Goal: Communication & Community: Share content

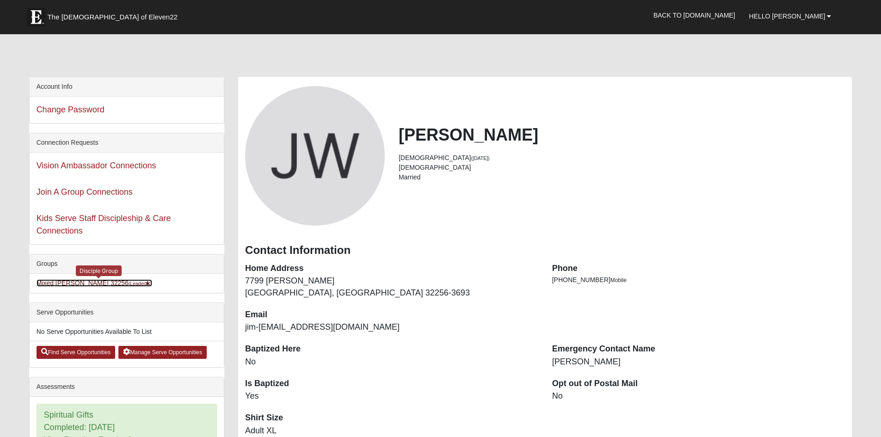
click at [105, 287] on link "Mixed [PERSON_NAME] 32256 (Leader )" at bounding box center [95, 282] width 116 height 7
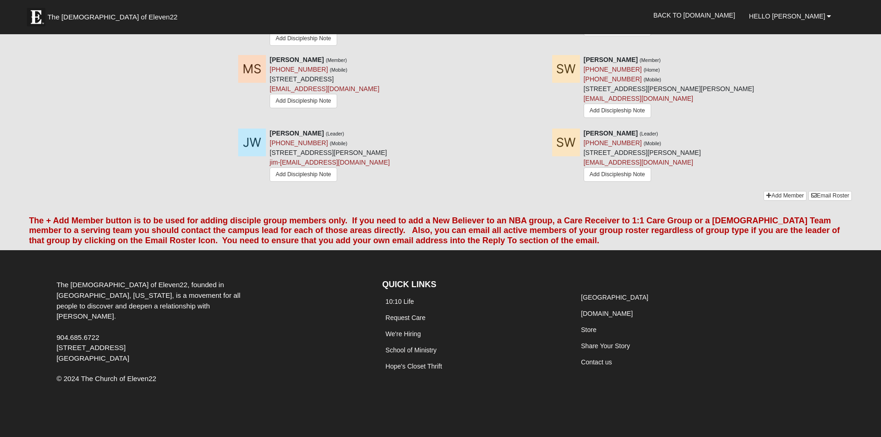
scroll to position [1018, 0]
click at [823, 201] on link "Email Roster" at bounding box center [830, 196] width 43 height 10
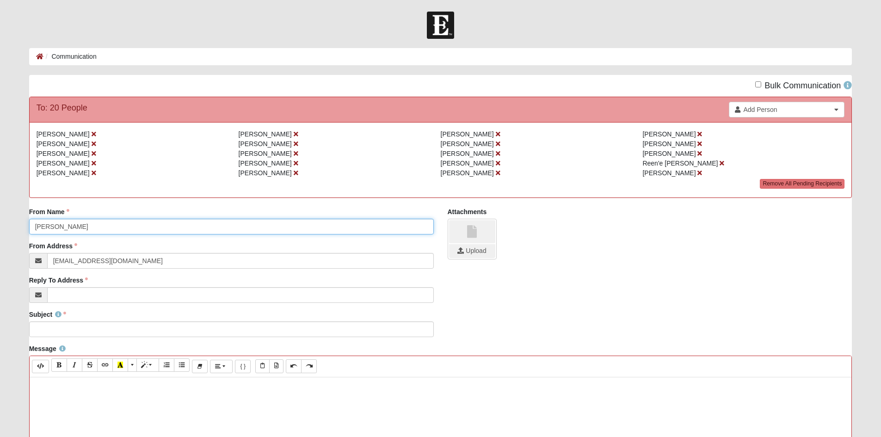
click at [33, 235] on input "[PERSON_NAME]" at bounding box center [231, 227] width 405 height 16
type input "Samantha & Jimmy Williams"
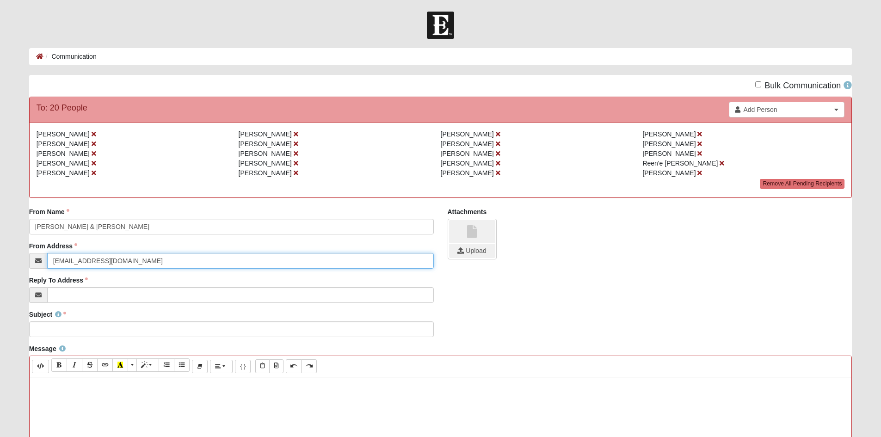
drag, startPoint x: 119, startPoint y: 290, endPoint x: 0, endPoint y: 286, distance: 119.4
click at [0, 287] on form "Hello Jimmy My Account Log Out Communication Communication Error" at bounding box center [440, 391] width 881 height 758
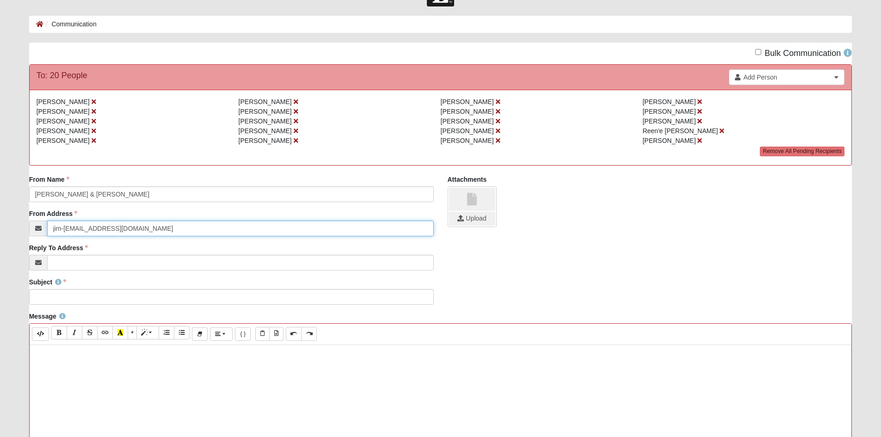
scroll to position [93, 0]
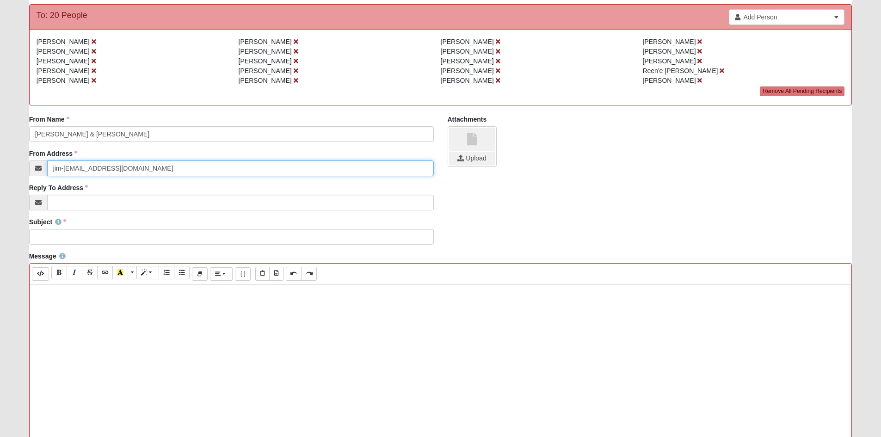
type input "jim-[EMAIL_ADDRESS][DOMAIN_NAME]"
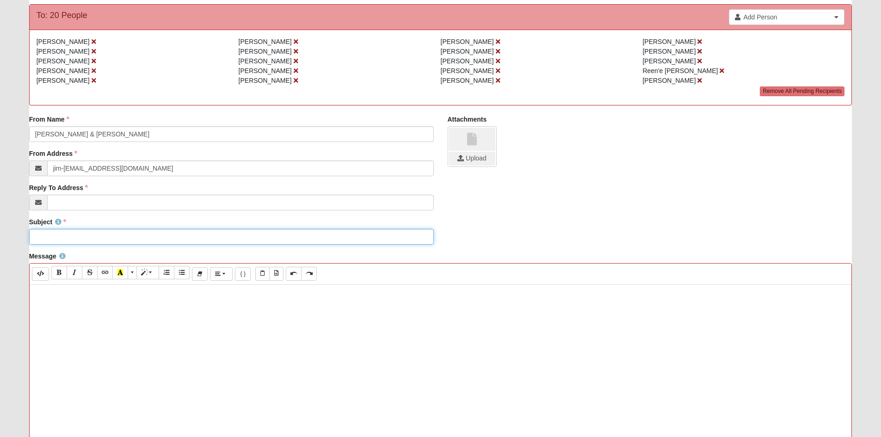
click at [74, 245] on input "Subject" at bounding box center [231, 237] width 405 height 16
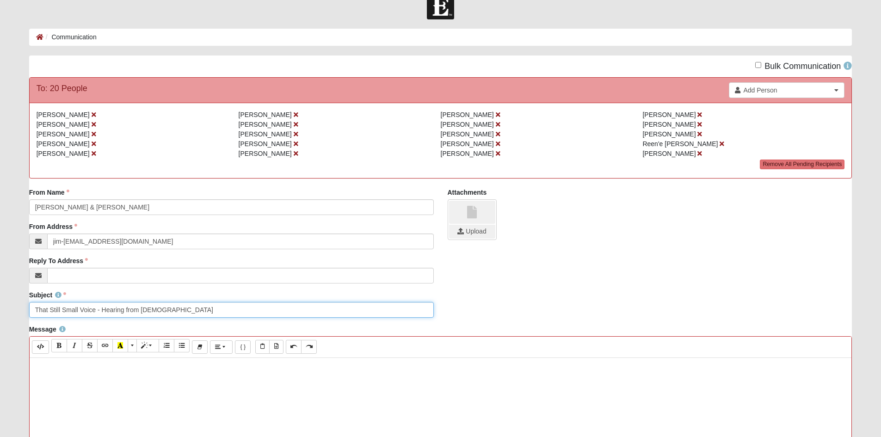
scroll to position [0, 0]
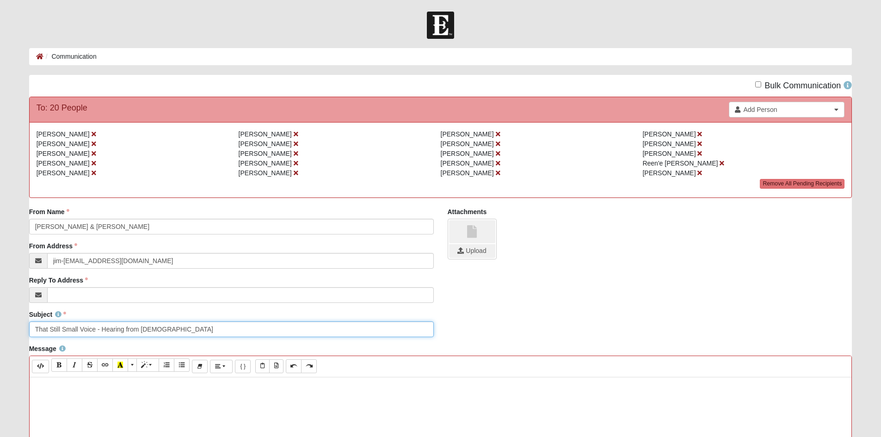
type input "That Still Small Voice - Hearing from God"
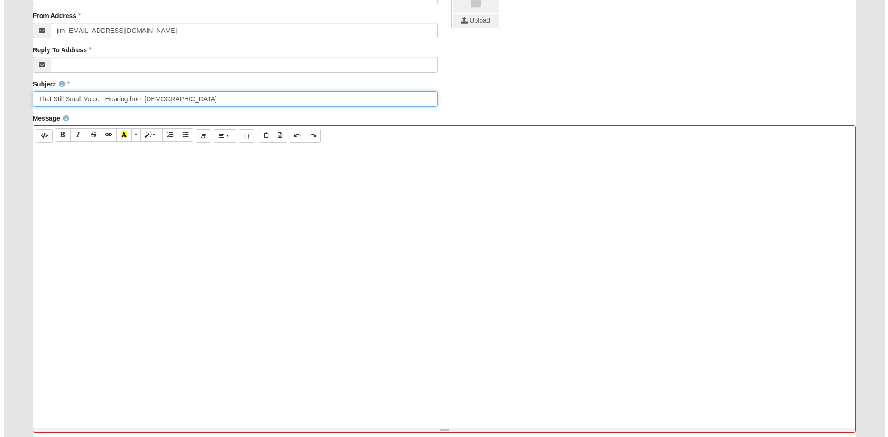
scroll to position [231, 0]
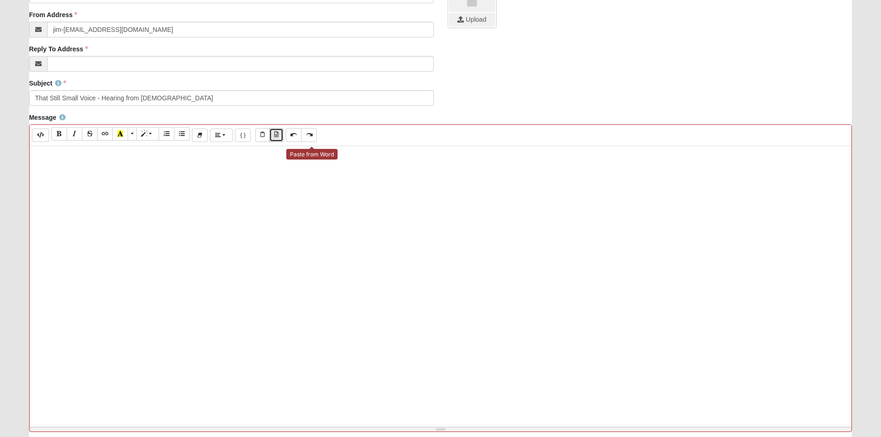
click at [278, 137] on icon "Paste from Word" at bounding box center [276, 135] width 4 height 6
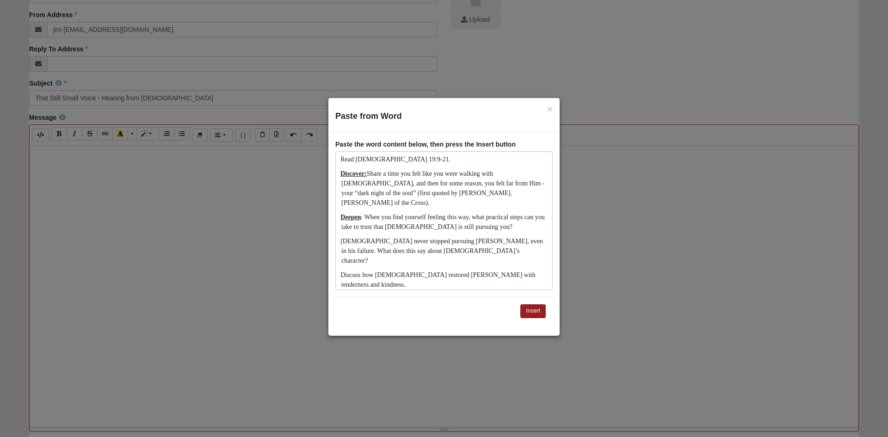
scroll to position [376, 0]
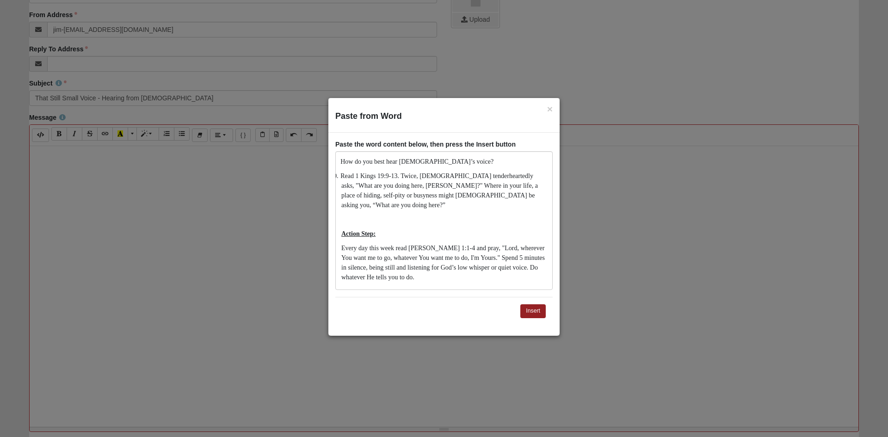
click at [535, 229] on p "Action Step:" at bounding box center [443, 234] width 205 height 10
click at [487, 167] on div "1. Read 1 Kings 19:9-21. 2. Discover: Share a time you felt like you were walki…" at bounding box center [443, 220] width 217 height 139
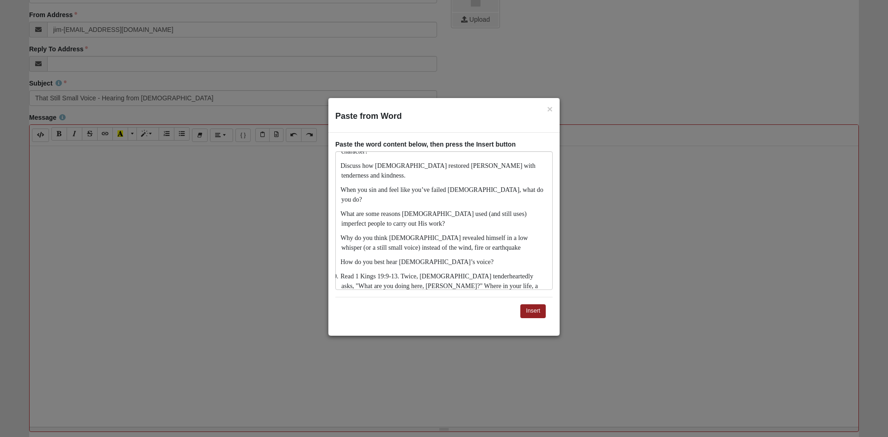
scroll to position [3, 0]
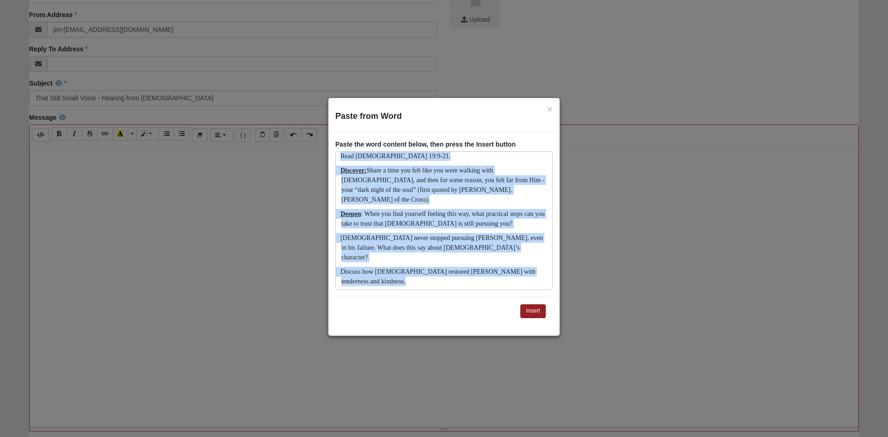
drag, startPoint x: 340, startPoint y: 158, endPoint x: 468, endPoint y: 353, distance: 233.0
click at [468, 353] on div "× Paste from Word Paste the word content below, then press the Insert button 1.…" at bounding box center [444, 218] width 888 height 437
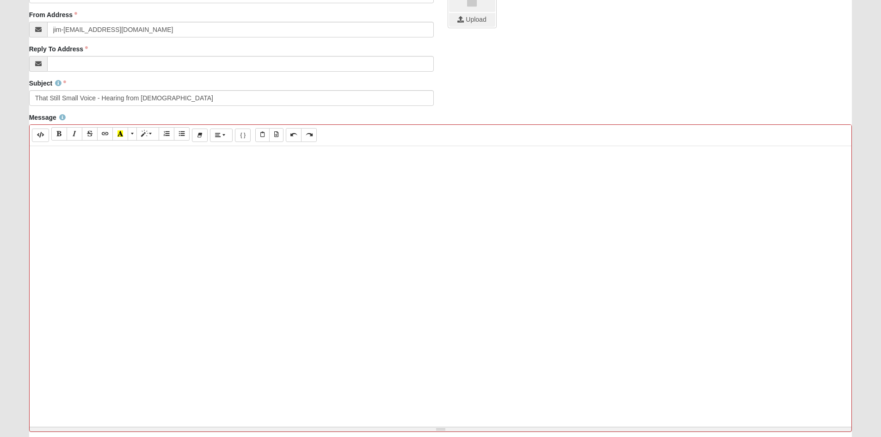
click at [491, 309] on div at bounding box center [441, 285] width 823 height 278
click at [278, 137] on icon "Paste from Word" at bounding box center [276, 135] width 4 height 6
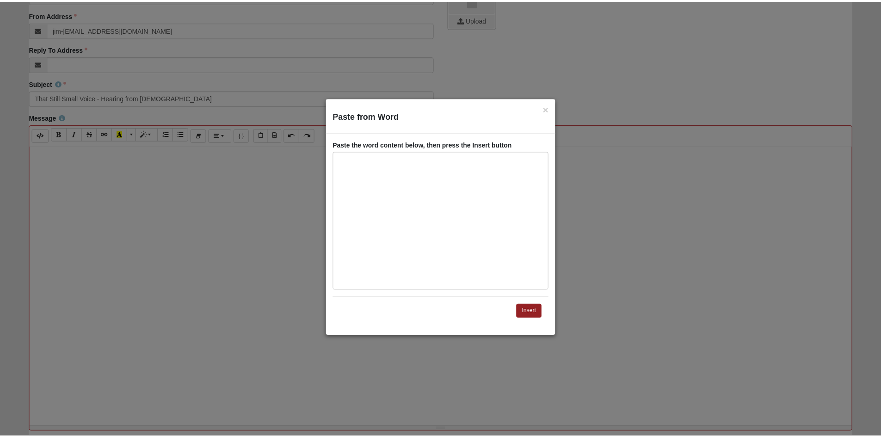
scroll to position [376, 0]
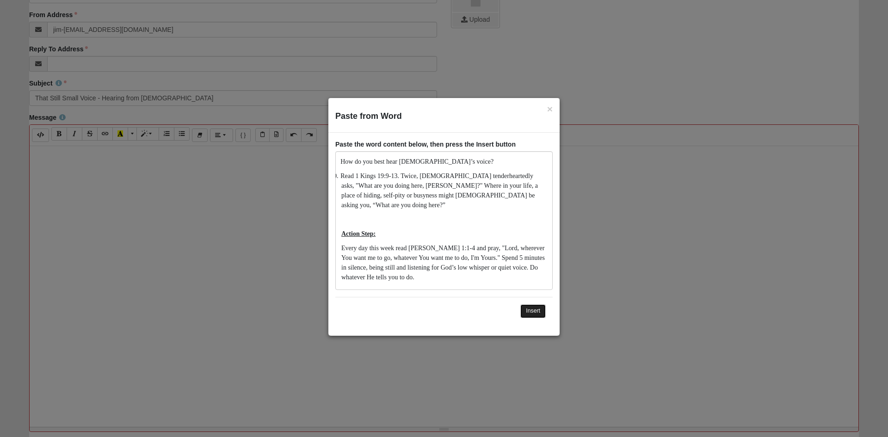
click at [529, 314] on button "Insert" at bounding box center [532, 310] width 25 height 13
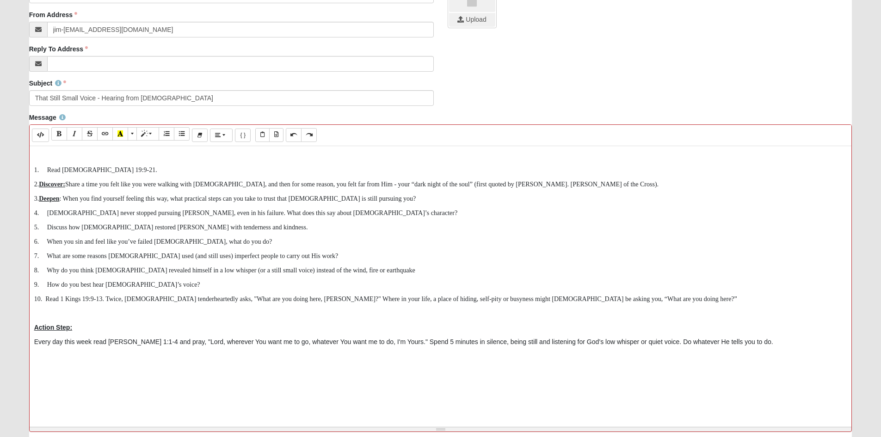
click at [96, 161] on p at bounding box center [440, 156] width 813 height 10
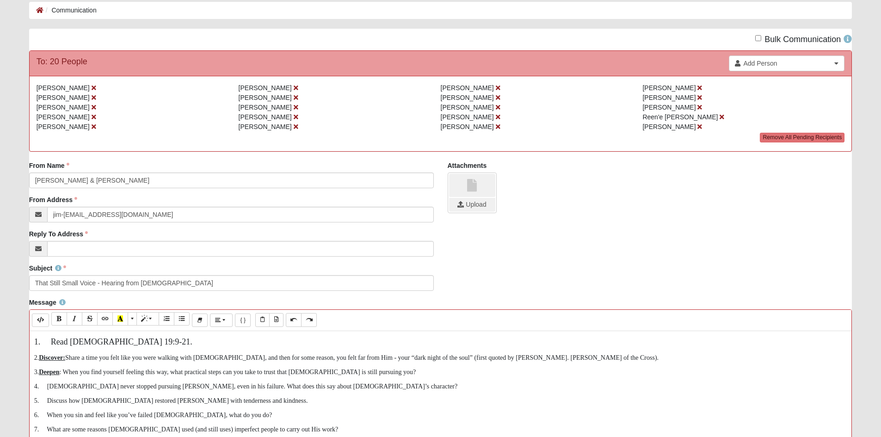
scroll to position [139, 0]
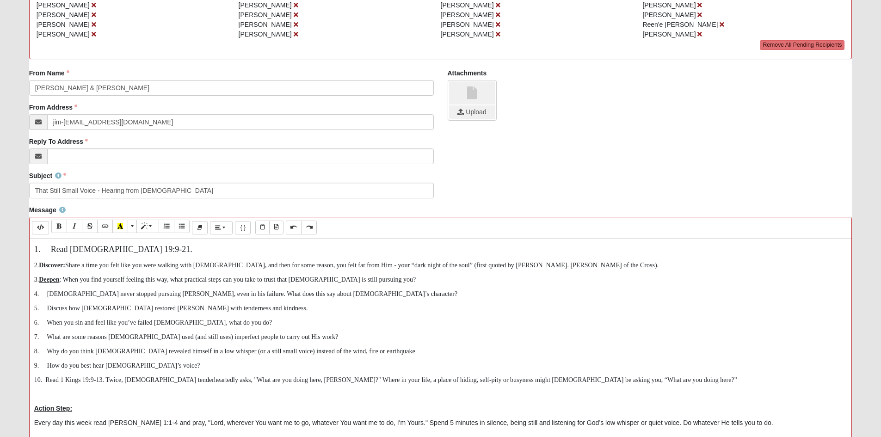
click at [53, 269] on u "Discover:" at bounding box center [52, 265] width 26 height 7
click at [112, 254] on span "1. Read 1 Kings 19:9-21." at bounding box center [113, 249] width 158 height 9
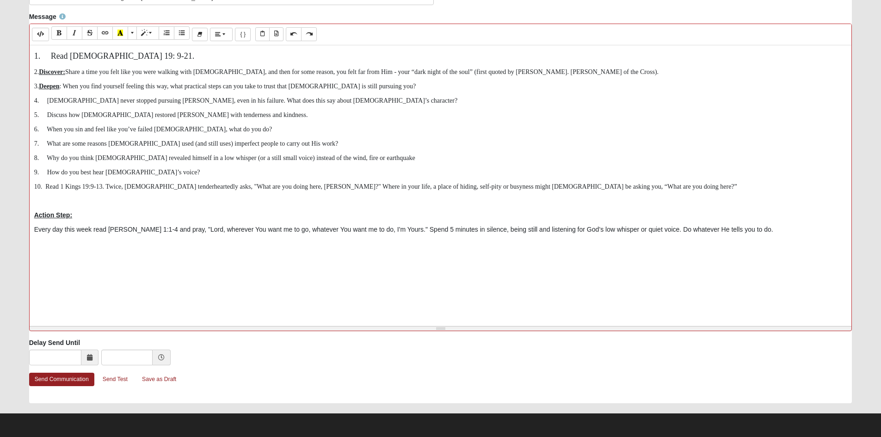
scroll to position [370, 0]
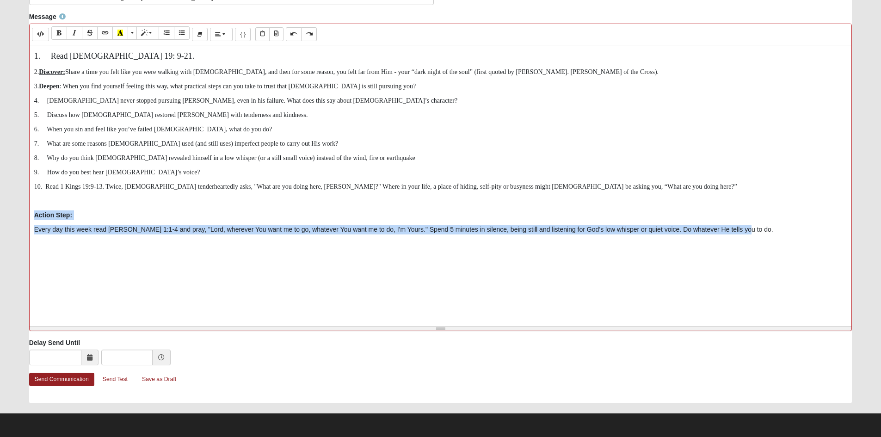
drag, startPoint x: 33, startPoint y: 268, endPoint x: 244, endPoint y: 305, distance: 214.6
click at [244, 305] on div "1. Read 1 Kings 19: 9-21. 2. Discover: Share a time you felt like you were walk…" at bounding box center [441, 184] width 823 height 278
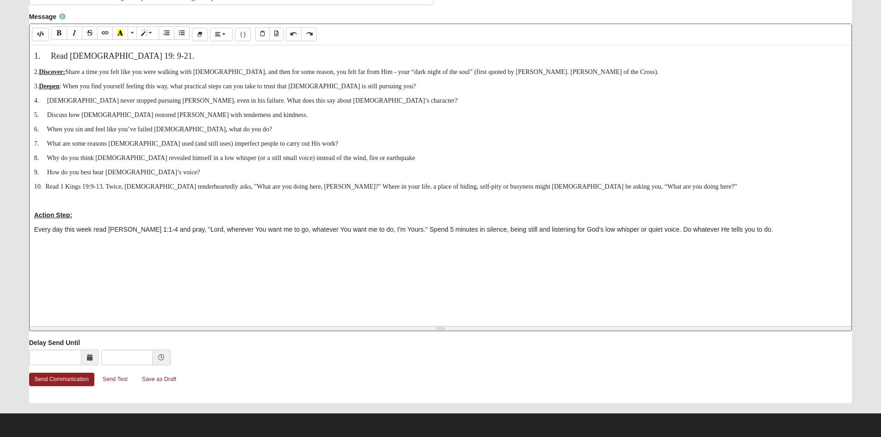
drag, startPoint x: 177, startPoint y: 297, endPoint x: 265, endPoint y: 340, distance: 98.1
click at [265, 340] on div "Delay Send Until" at bounding box center [440, 352] width 823 height 29
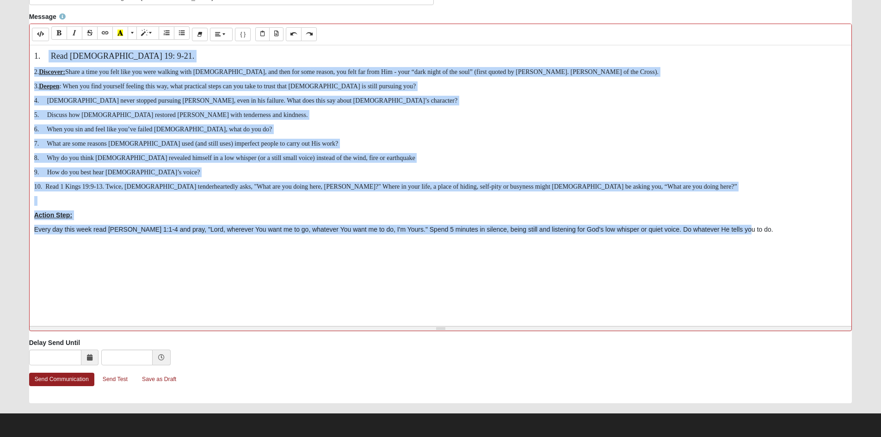
drag, startPoint x: 49, startPoint y: 239, endPoint x: 314, endPoint y: 459, distance: 344.7
click at [314, 437] on html "Hello [PERSON_NAME] My Account Log Out Communication Communication Error" at bounding box center [440, 52] width 881 height 769
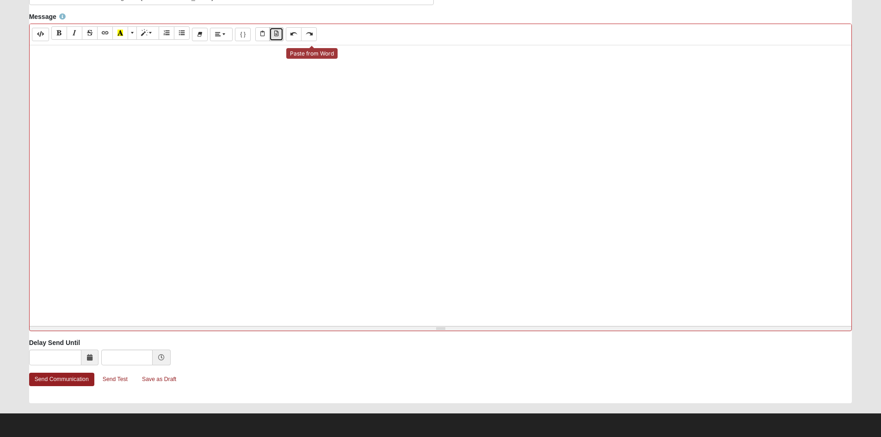
click at [278, 31] on icon "Paste from Word" at bounding box center [276, 34] width 4 height 6
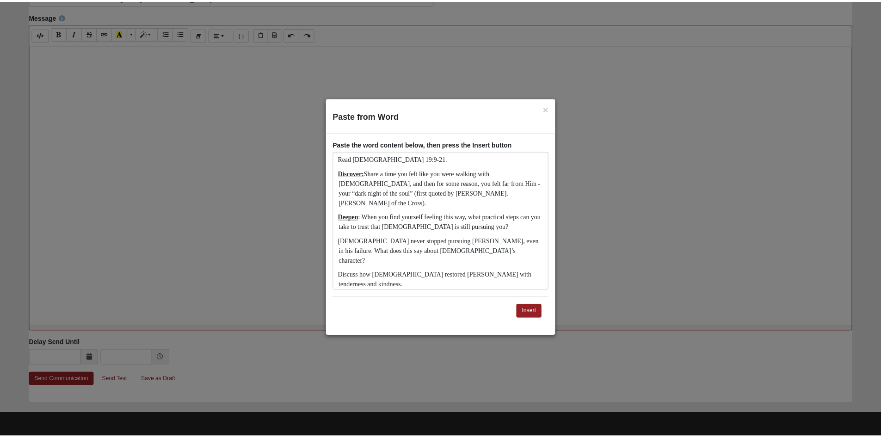
scroll to position [376, 0]
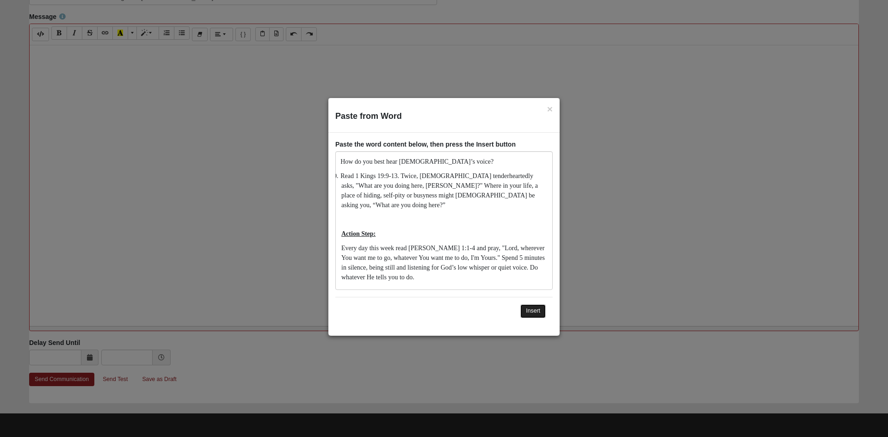
click at [525, 310] on button "Insert" at bounding box center [532, 310] width 25 height 13
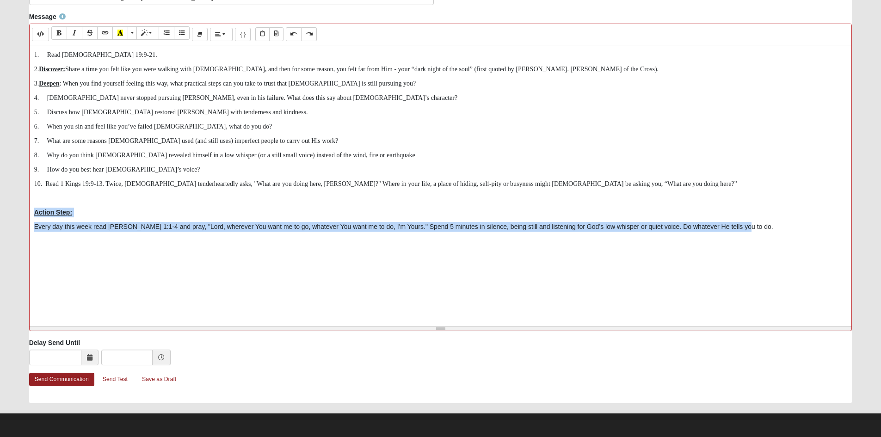
drag, startPoint x: 33, startPoint y: 267, endPoint x: 272, endPoint y: 322, distance: 244.8
click at [272, 322] on div "Background Color Transparent Select #ffff00 Text Color Reset to default Select …" at bounding box center [440, 178] width 823 height 308
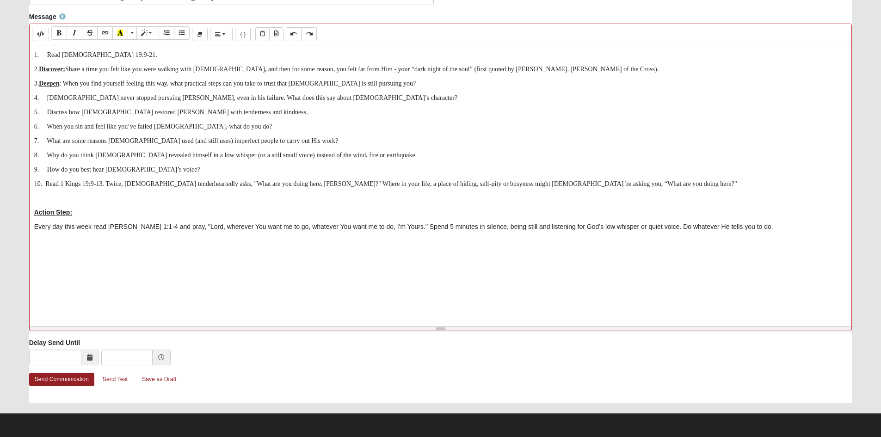
drag, startPoint x: 175, startPoint y: 286, endPoint x: 141, endPoint y: 252, distance: 48.4
click at [141, 203] on p at bounding box center [440, 198] width 813 height 10
click at [154, 30] on span "Style" at bounding box center [151, 33] width 6 height 6
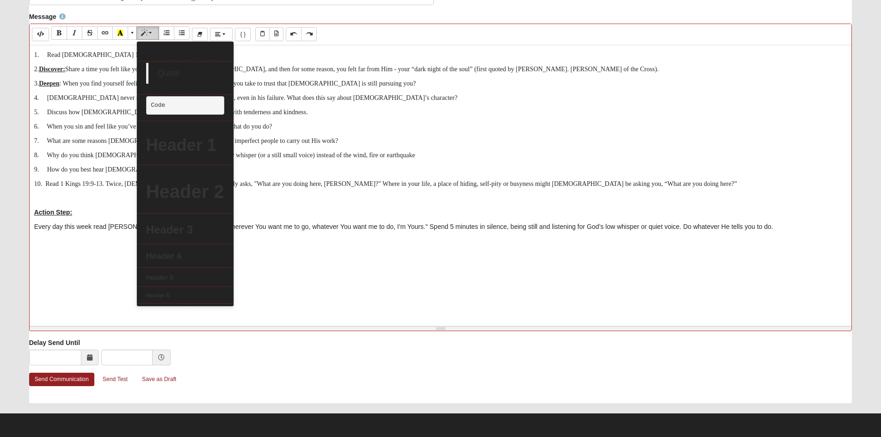
click at [154, 30] on span "Style" at bounding box center [151, 33] width 6 height 6
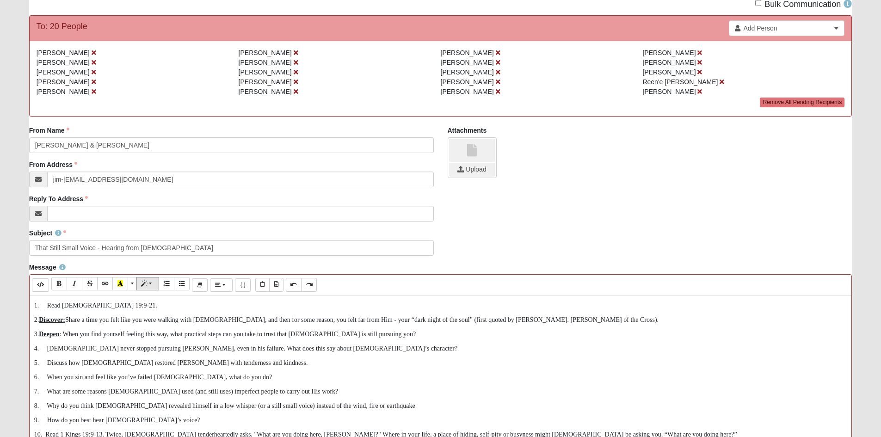
scroll to position [0, 0]
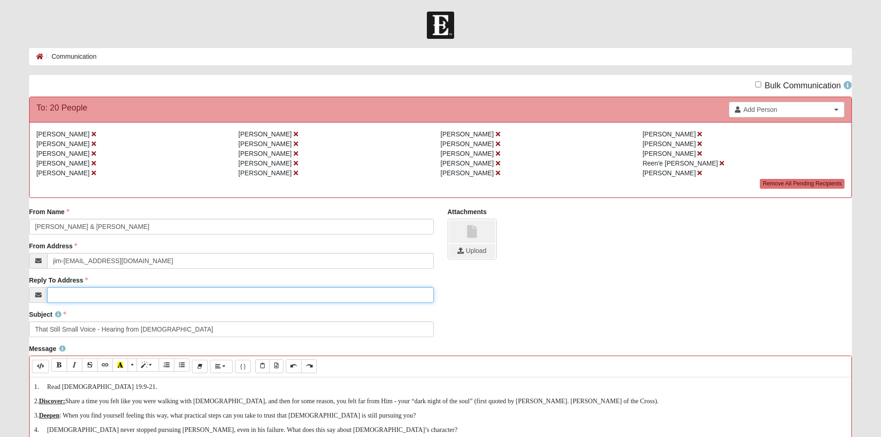
click at [172, 303] on input "Reply To Address" at bounding box center [240, 295] width 387 height 16
type input "jim-[EMAIL_ADDRESS][DOMAIN_NAME]"
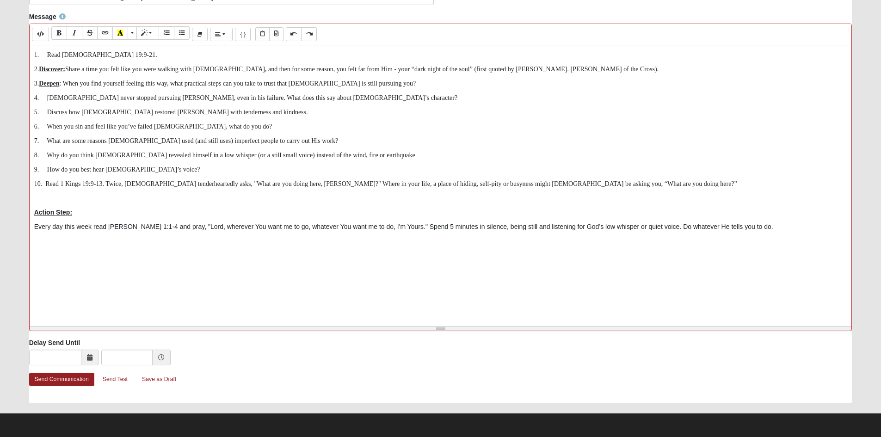
scroll to position [370, 0]
click at [77, 377] on link "Send Communication" at bounding box center [61, 379] width 65 height 13
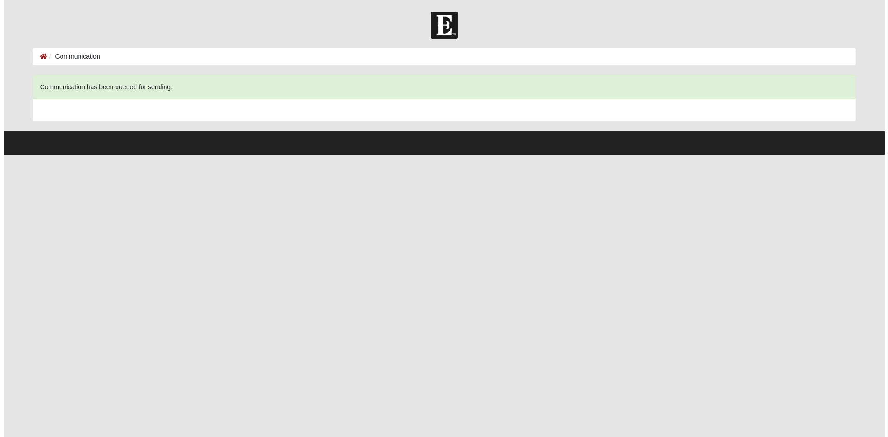
scroll to position [0, 0]
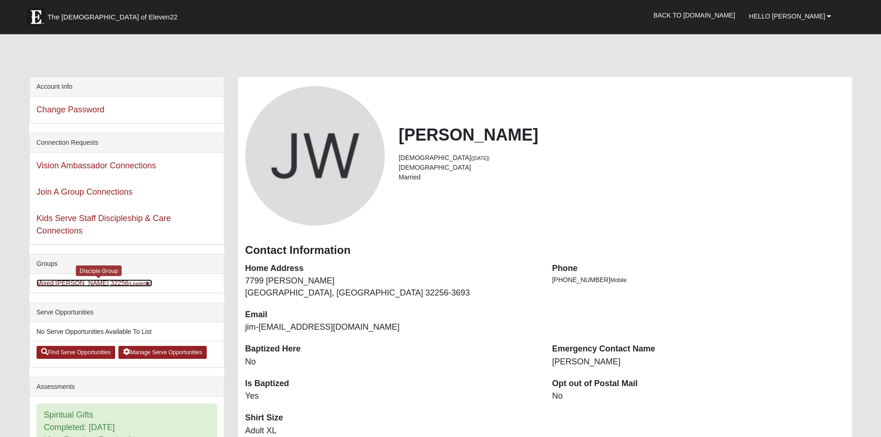
click at [98, 287] on link "Mixed [PERSON_NAME] 32256 (Leader )" at bounding box center [95, 282] width 116 height 7
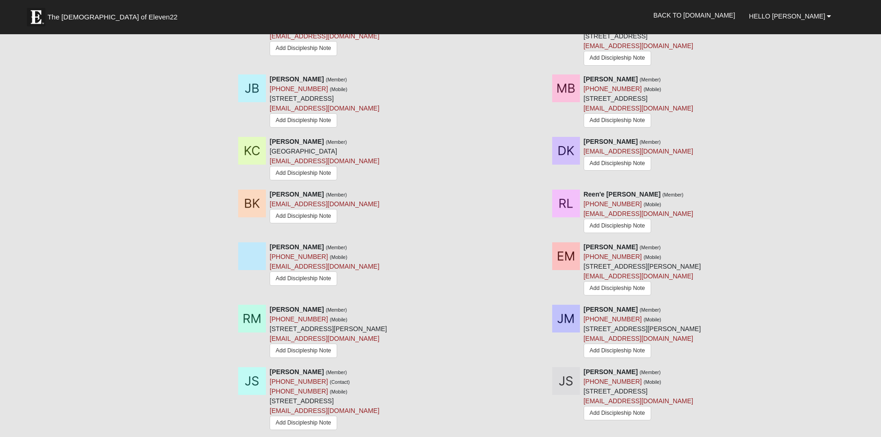
scroll to position [509, 0]
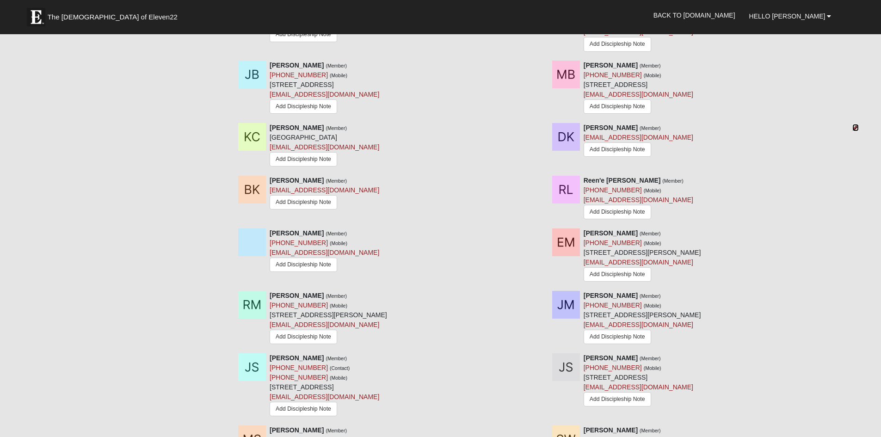
click at [854, 131] on icon at bounding box center [856, 127] width 6 height 6
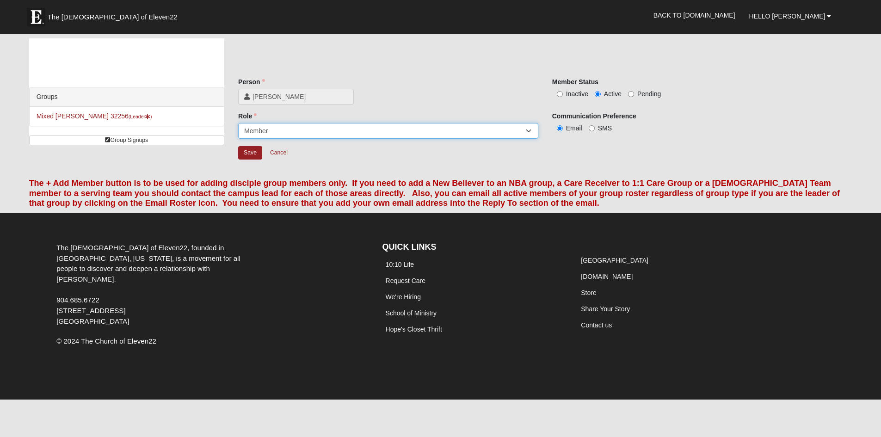
click at [530, 139] on select "Leader [PERSON_NAME] Coach Member Campus Lead Future Leader" at bounding box center [388, 131] width 300 height 16
click at [492, 105] on div "[PERSON_NAME]" at bounding box center [388, 97] width 300 height 16
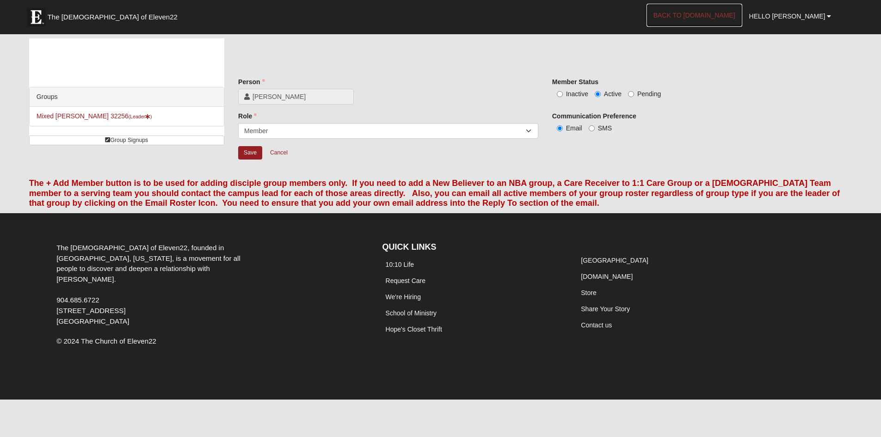
click at [701, 16] on link "Back to COE22.com" at bounding box center [695, 15] width 96 height 23
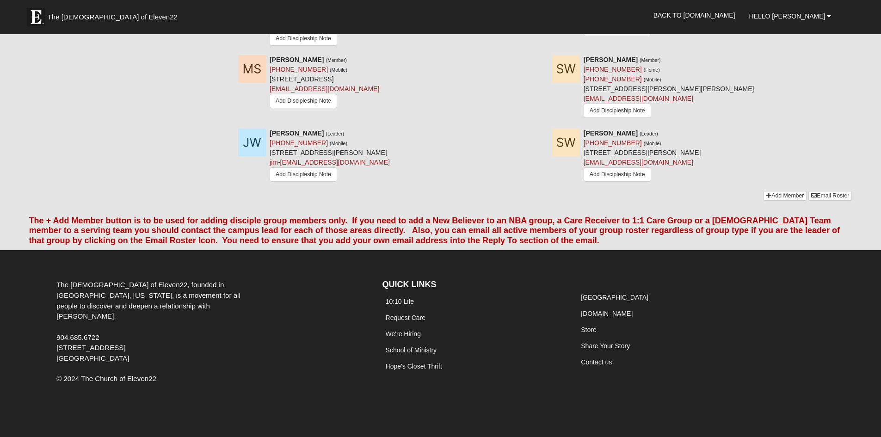
scroll to position [1202, 0]
click at [815, 191] on link "Email Roster" at bounding box center [830, 196] width 43 height 10
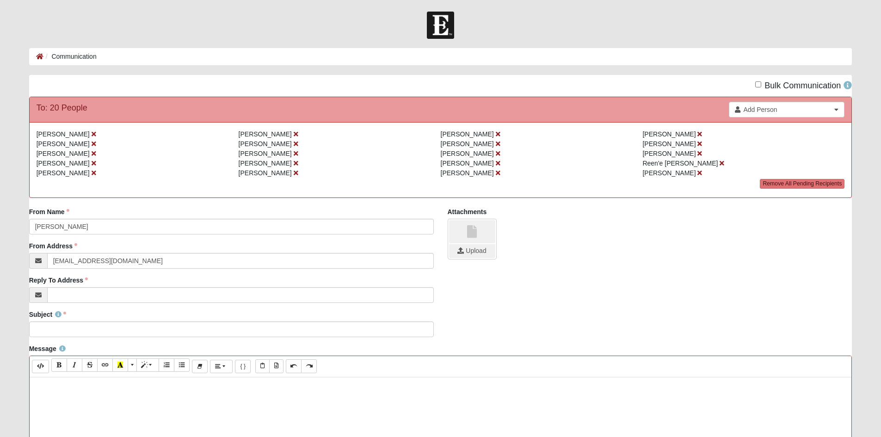
scroll to position [139, 0]
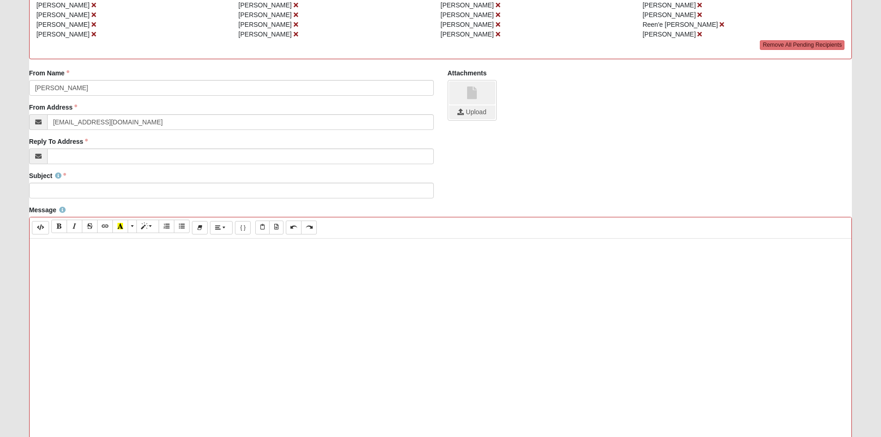
click at [66, 253] on p at bounding box center [440, 248] width 813 height 10
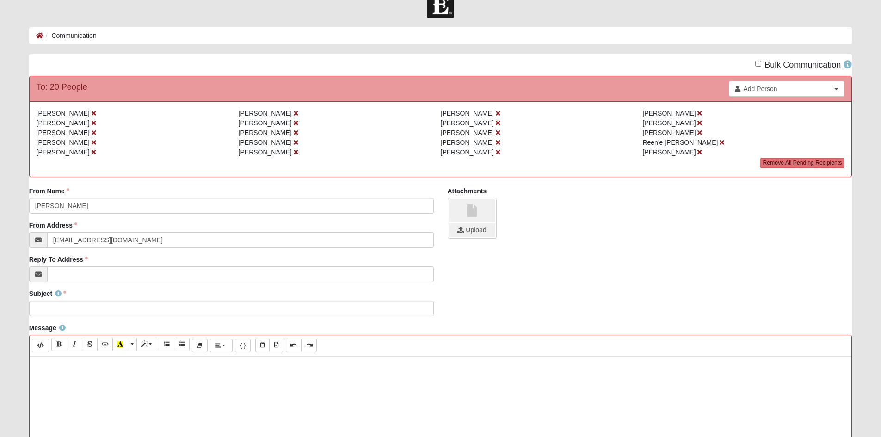
scroll to position [0, 0]
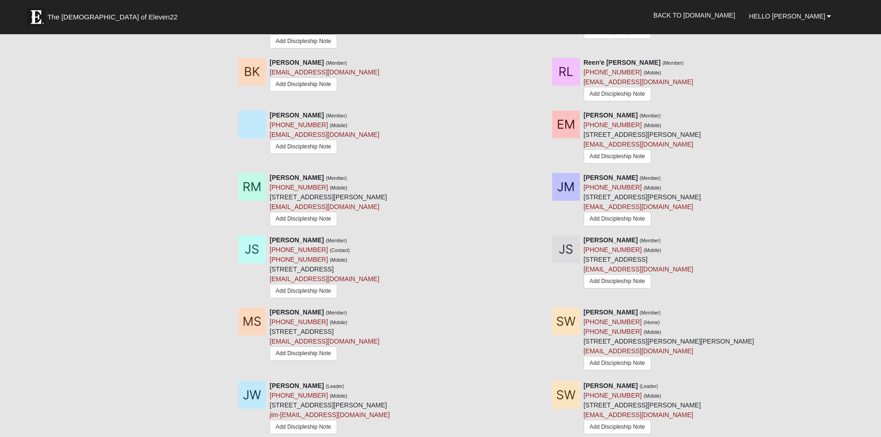
scroll to position [600, 0]
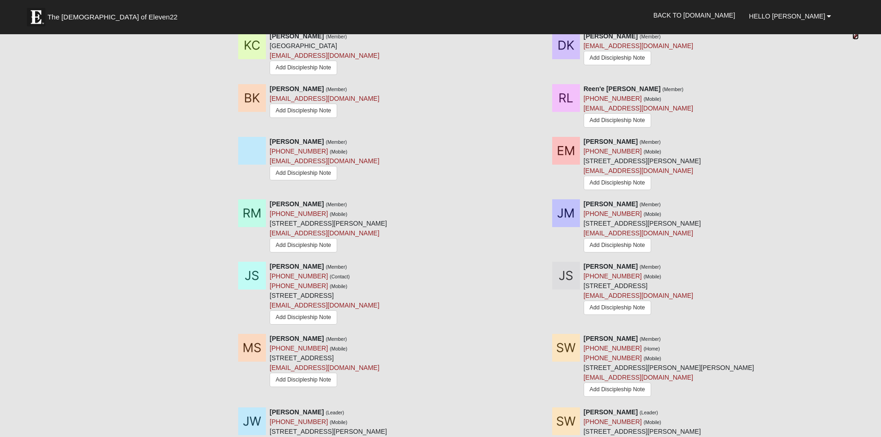
click at [853, 39] on icon at bounding box center [856, 36] width 6 height 6
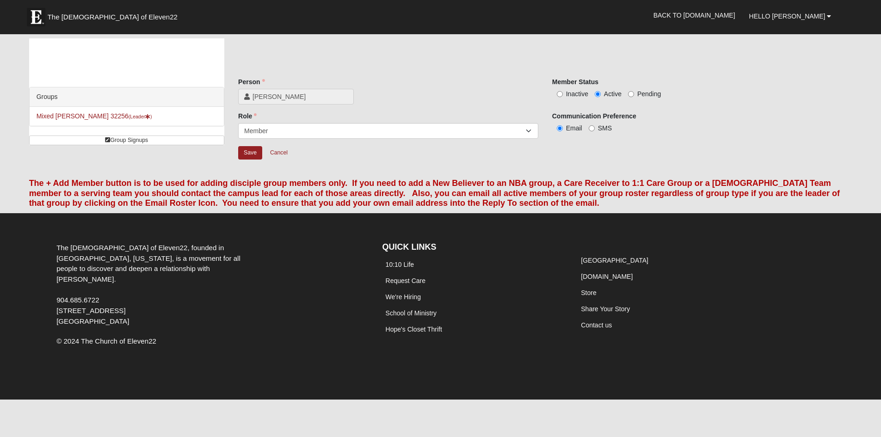
click at [307, 101] on span "[PERSON_NAME]" at bounding box center [300, 96] width 95 height 9
click at [293, 101] on span "[PERSON_NAME]" at bounding box center [300, 96] width 95 height 9
click at [299, 101] on span "[PERSON_NAME]" at bounding box center [300, 96] width 95 height 9
click at [312, 101] on span "[PERSON_NAME]" at bounding box center [300, 96] width 95 height 9
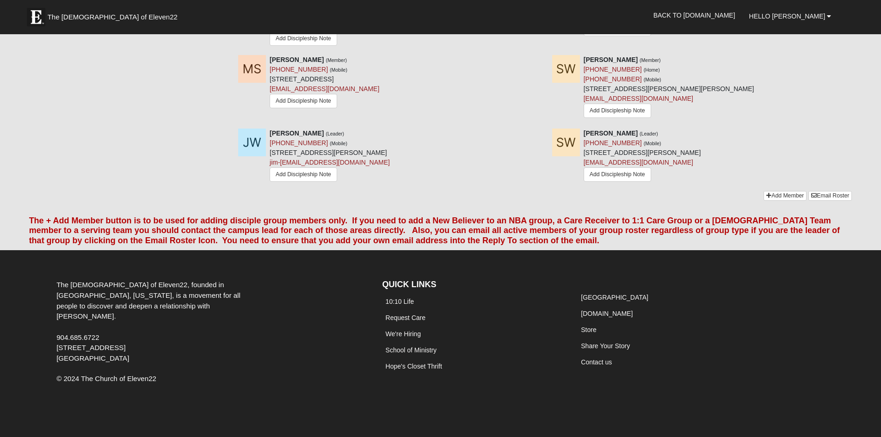
scroll to position [1182, 0]
click at [812, 191] on link "Email Roster" at bounding box center [830, 196] width 43 height 10
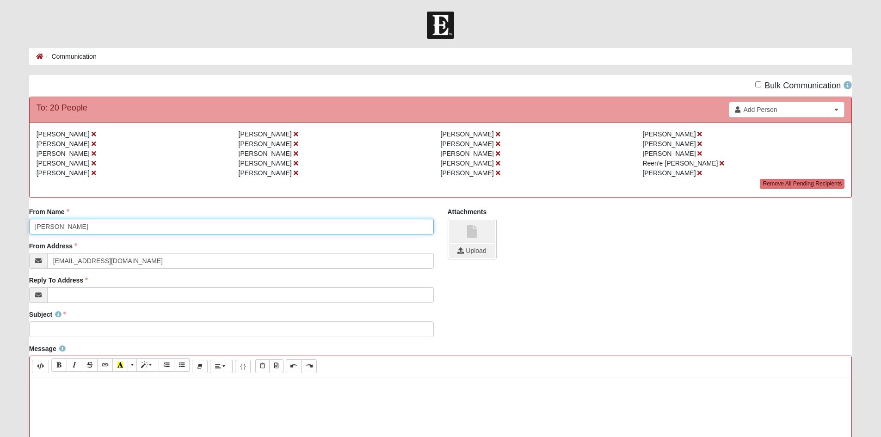
drag, startPoint x: 88, startPoint y: 251, endPoint x: 35, endPoint y: 250, distance: 53.2
click at [35, 235] on input "[PERSON_NAME]" at bounding box center [231, 227] width 405 height 16
type input "[PERSON_NAME] & [PERSON_NAME]"
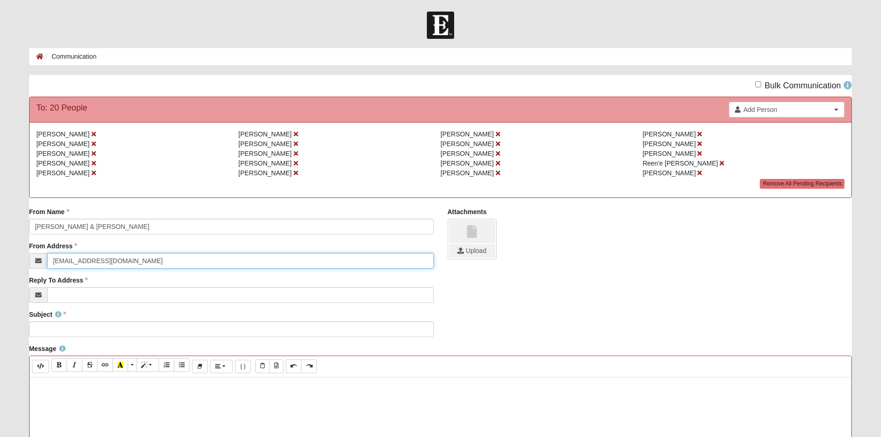
drag, startPoint x: 110, startPoint y: 289, endPoint x: 0, endPoint y: 275, distance: 110.1
click at [0, 275] on form "Hello [PERSON_NAME] My Account Log Out Communication Communication Error" at bounding box center [440, 391] width 881 height 758
type input "jim-[EMAIL_ADDRESS][DOMAIN_NAME]"
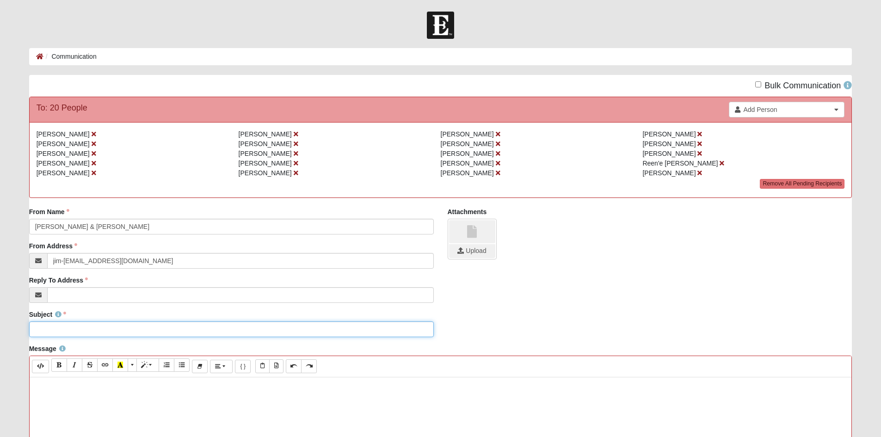
click at [57, 337] on input "Subject" at bounding box center [231, 330] width 405 height 16
type input "List of group numbers so you can update your contacts to know who is texting"
click at [482, 310] on div "From Name [PERSON_NAME] & [PERSON_NAME] From Name is required. From Address jim…" at bounding box center [440, 258] width 837 height 103
click at [470, 243] on link at bounding box center [472, 231] width 46 height 23
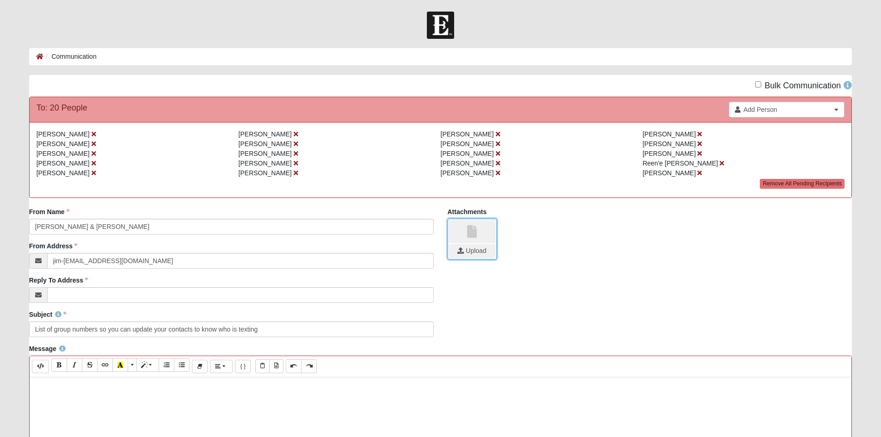
click at [463, 258] on input "file" at bounding box center [472, 251] width 46 height 14
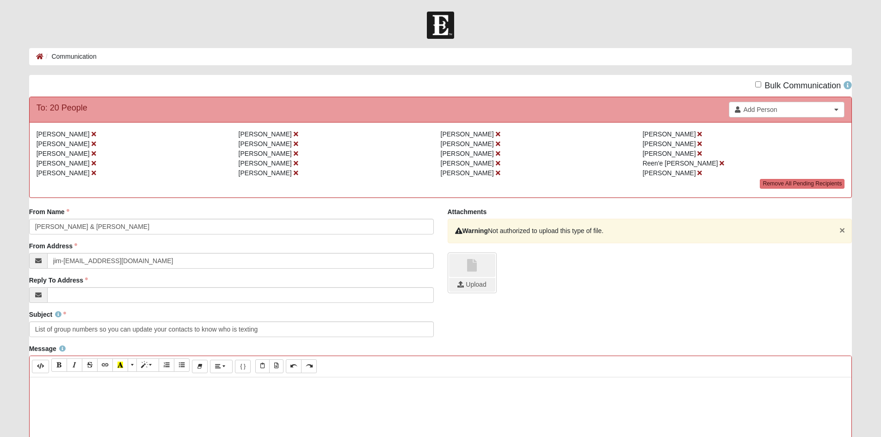
click at [842, 235] on button "×" at bounding box center [843, 230] width 6 height 10
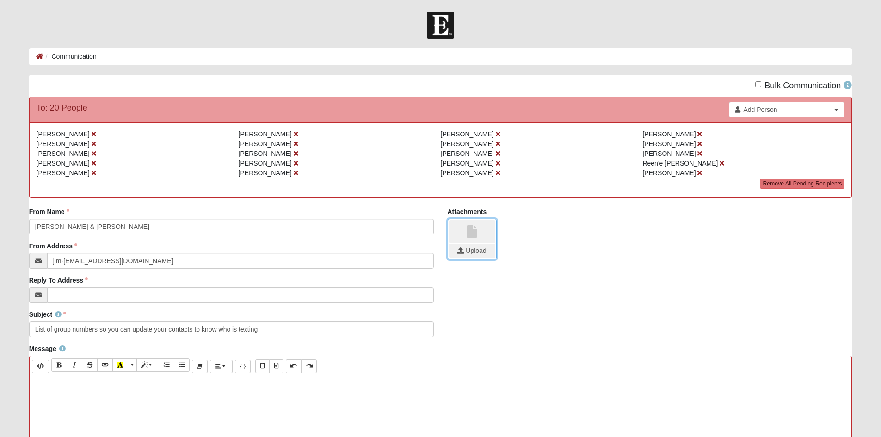
click at [459, 258] on input "file" at bounding box center [472, 251] width 46 height 14
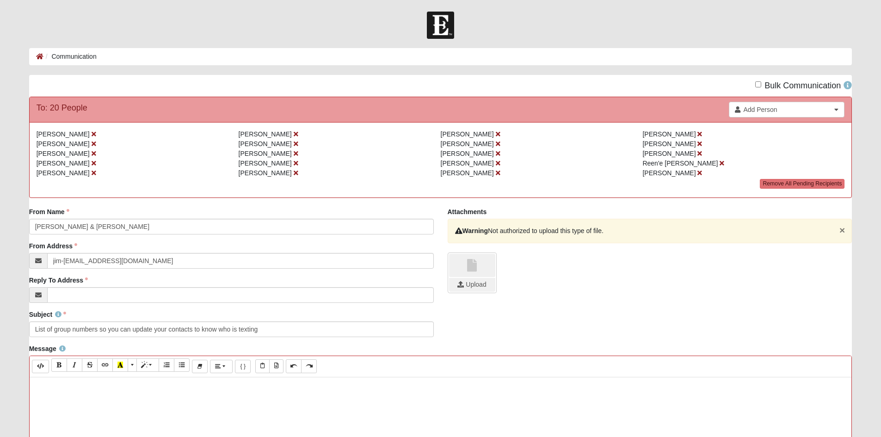
click at [840, 235] on button "×" at bounding box center [843, 230] width 6 height 10
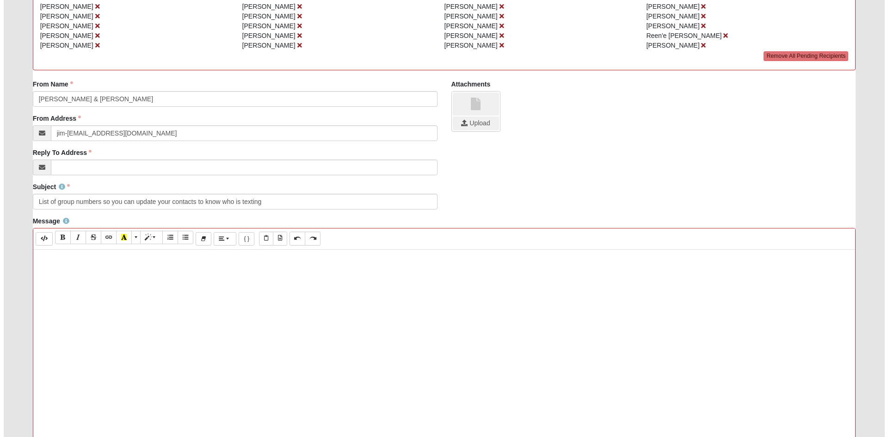
scroll to position [139, 0]
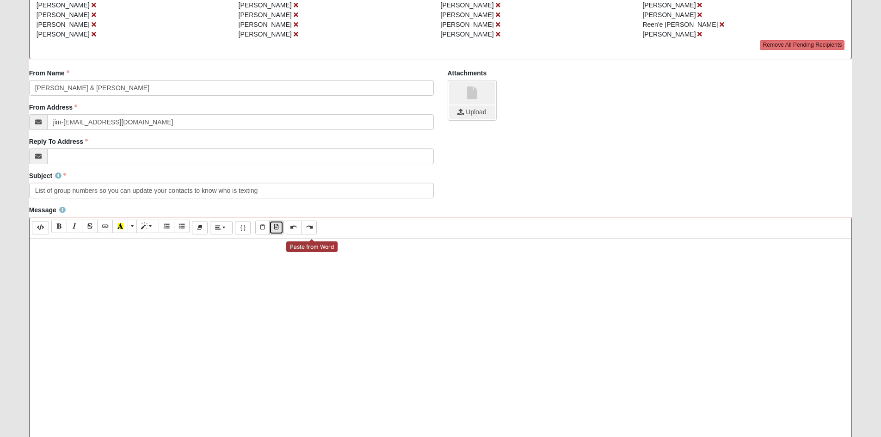
click at [278, 230] on icon "Paste from Word" at bounding box center [276, 227] width 4 height 6
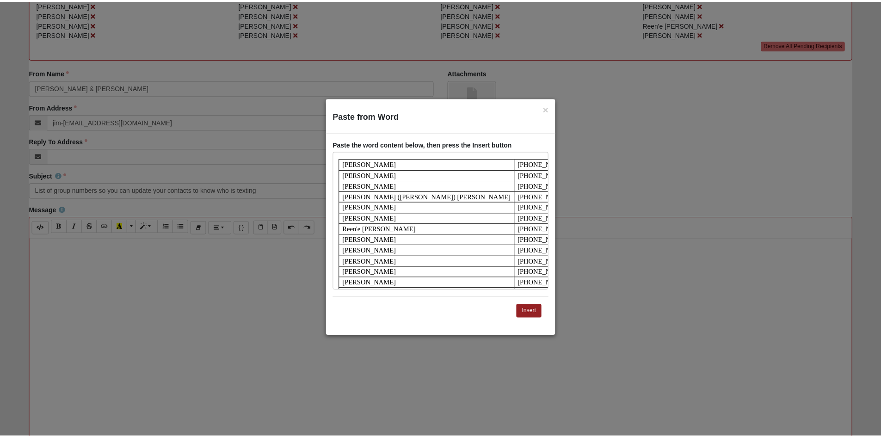
scroll to position [7, 0]
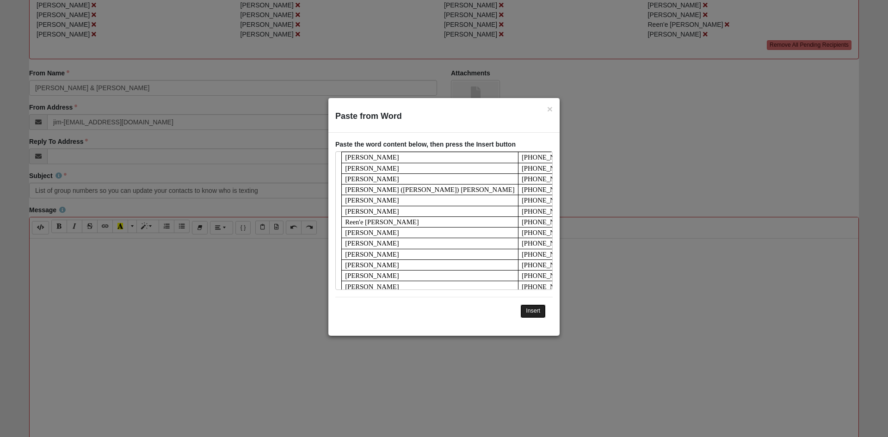
click at [532, 312] on button "Insert" at bounding box center [532, 310] width 25 height 13
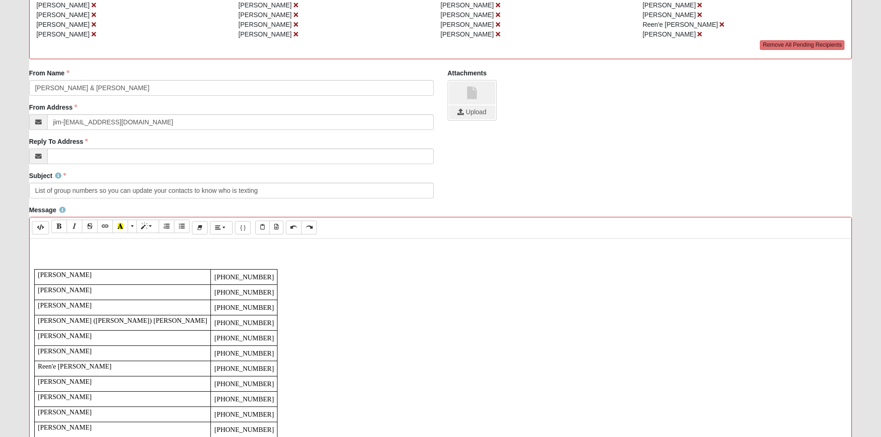
click at [54, 253] on p at bounding box center [440, 248] width 813 height 10
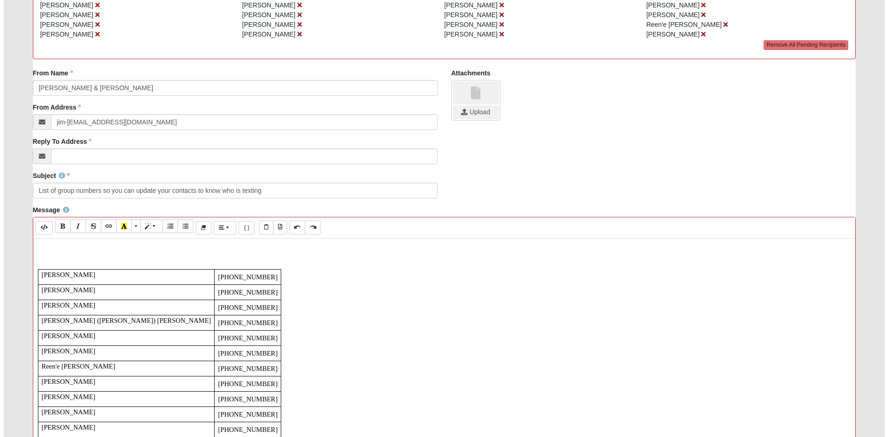
scroll to position [253, 0]
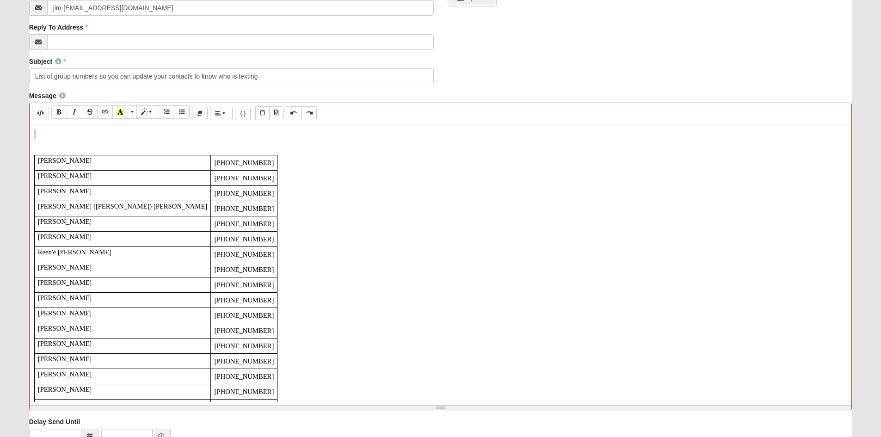
click at [196, 322] on div "[PERSON_NAME] [PHONE_NUMBER] [PERSON_NAME] [PHONE_NUMBER] [PERSON_NAME] [PHONE_…" at bounding box center [441, 263] width 823 height 278
click at [42, 139] on p at bounding box center [440, 134] width 813 height 10
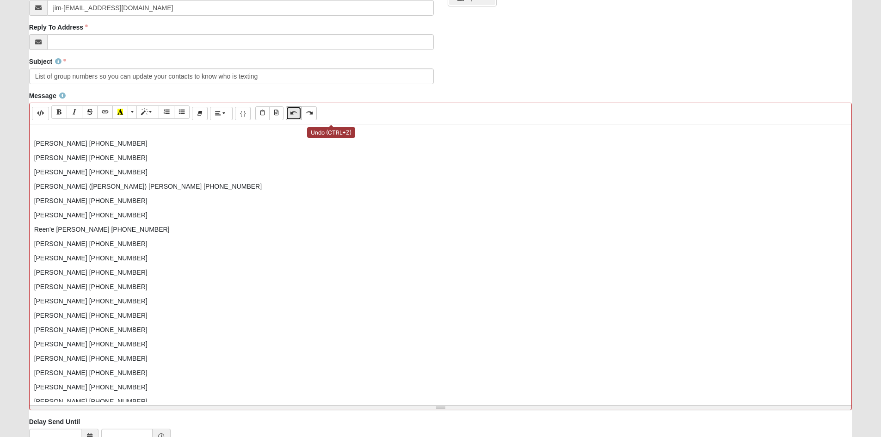
click at [302, 120] on button "Undo (CTRL+Z)" at bounding box center [294, 112] width 16 height 13
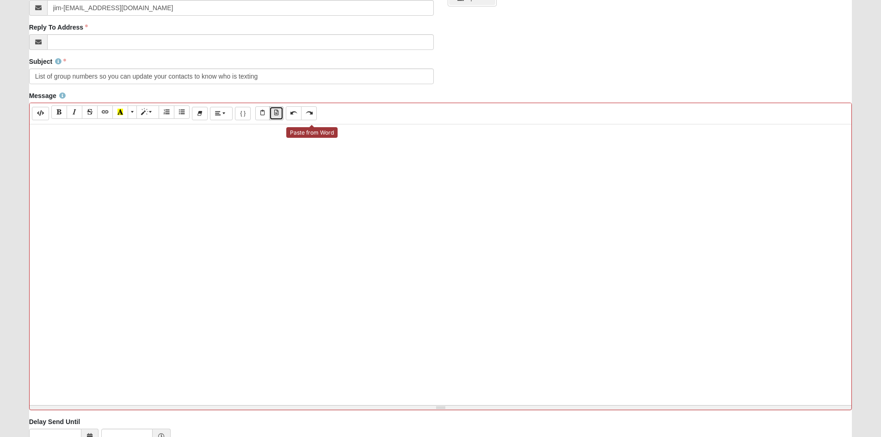
click at [278, 116] on icon "Paste from Word" at bounding box center [276, 113] width 4 height 6
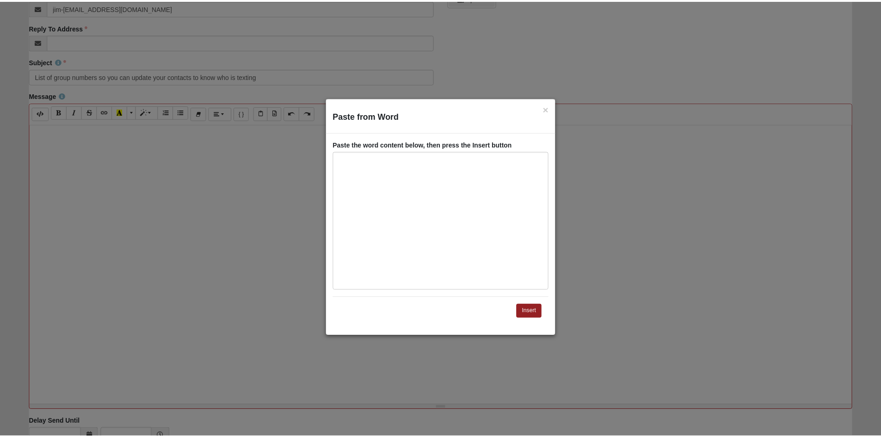
scroll to position [7, 0]
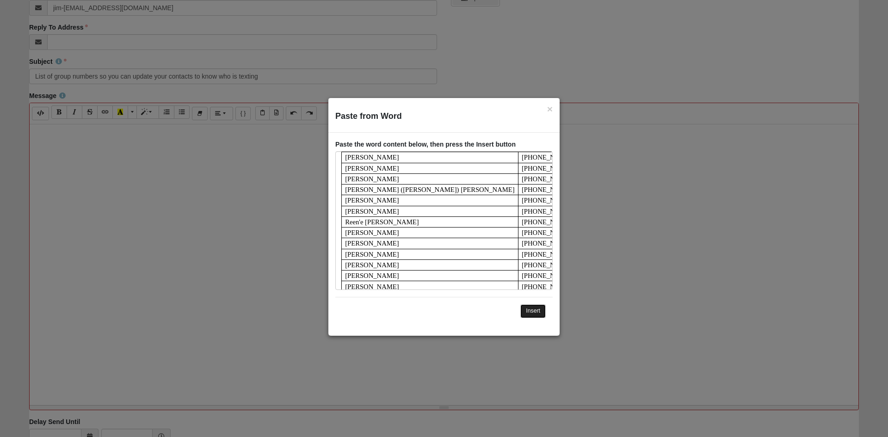
click at [530, 311] on button "Insert" at bounding box center [532, 310] width 25 height 13
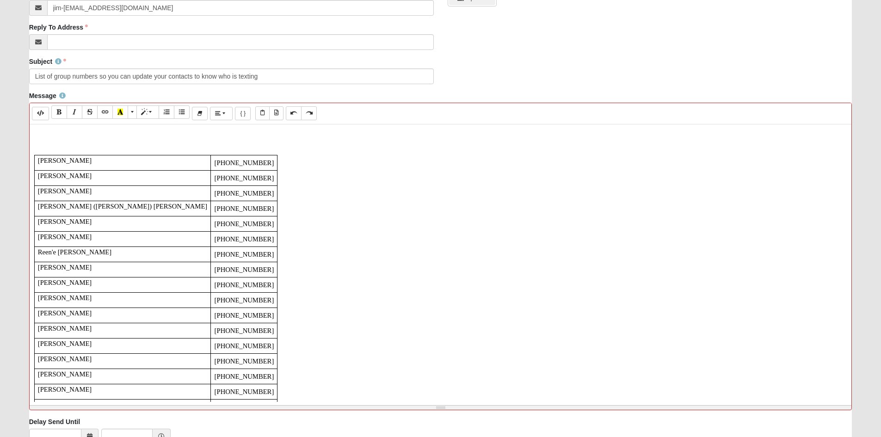
click at [41, 139] on p at bounding box center [440, 134] width 813 height 10
click at [86, 188] on div "[PERSON_NAME] [PHONE_NUMBER] [PERSON_NAME] [PHONE_NUMBER] [PERSON_NAME] [PHONE_…" at bounding box center [441, 263] width 823 height 278
click at [49, 185] on div "[PERSON_NAME] [PHONE_NUMBER] [PERSON_NAME] [PHONE_NUMBER] [PERSON_NAME] [PHONE_…" at bounding box center [441, 263] width 823 height 278
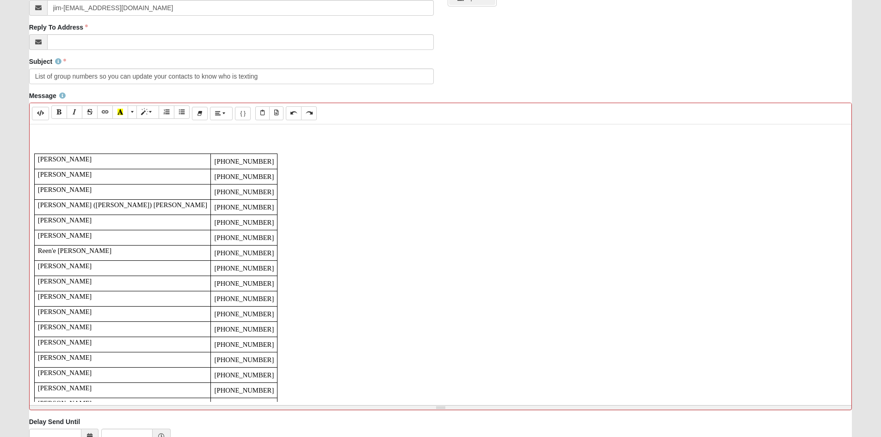
scroll to position [0, 0]
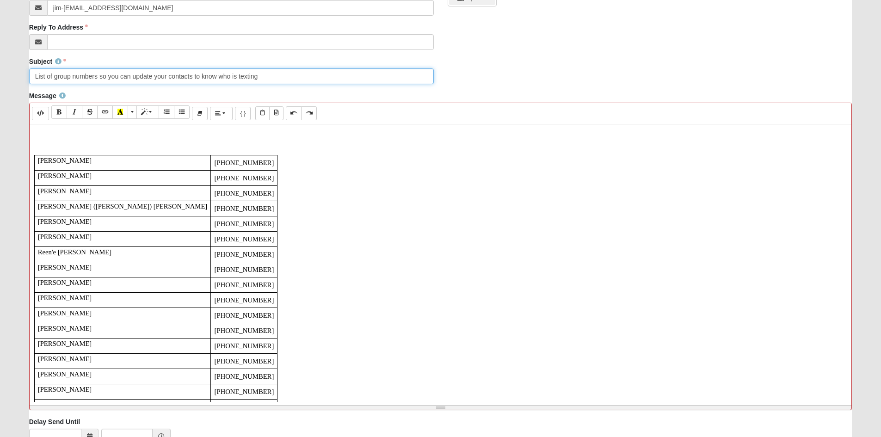
click at [258, 84] on input "List of group numbers so you can update your contacts to know who is texting" at bounding box center [231, 76] width 405 height 16
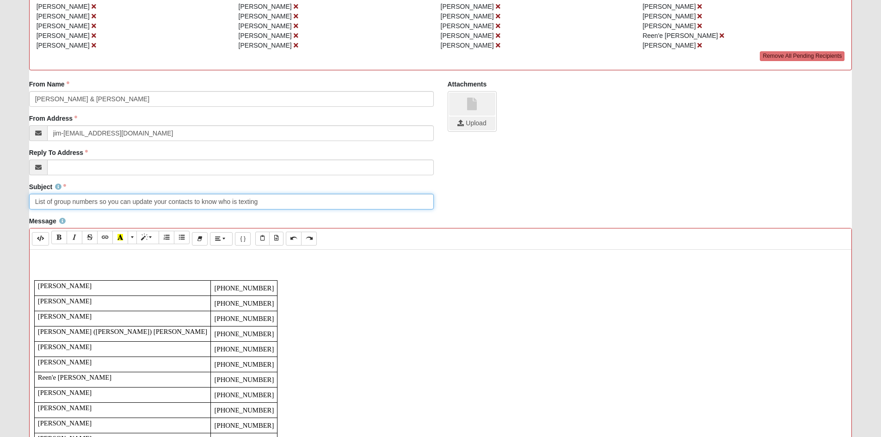
scroll to position [22, 0]
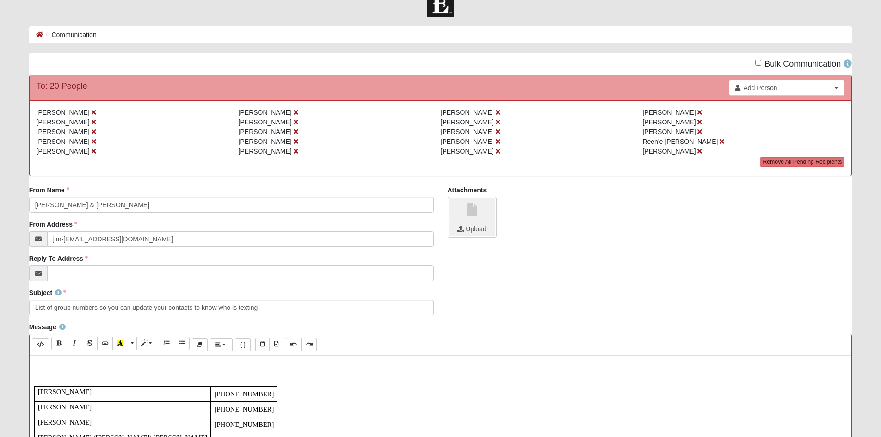
click at [124, 281] on div "Reply To Address Email address is not valid" at bounding box center [231, 267] width 405 height 27
click at [121, 281] on input "Reply To Address" at bounding box center [240, 274] width 387 height 16
type input "jim-[EMAIL_ADDRESS][DOMAIN_NAME]"
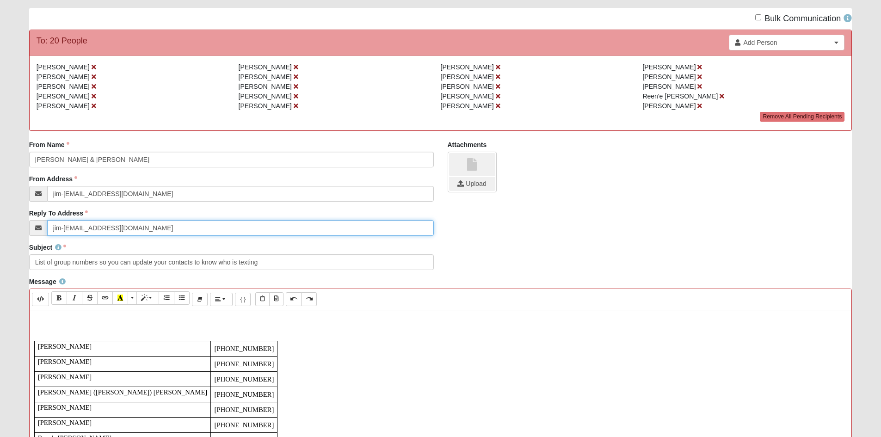
scroll to position [0, 0]
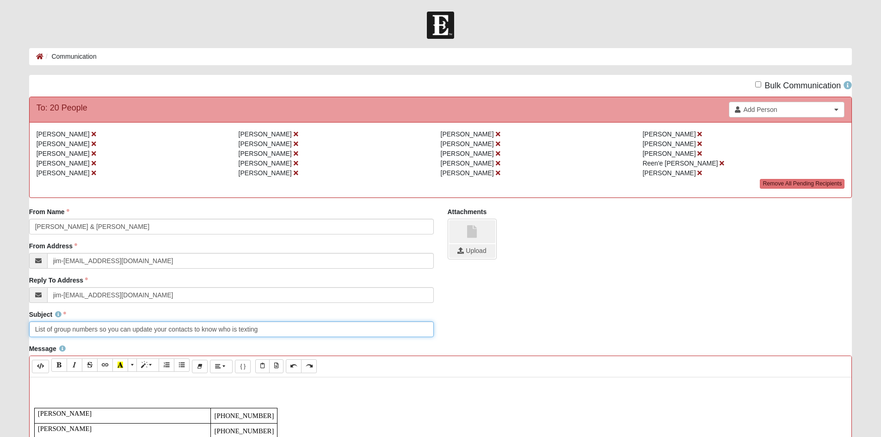
click at [73, 337] on input "List of group numbers so you can update your contacts to know who is texting" at bounding box center [231, 330] width 405 height 16
click at [176, 337] on input "List of numbers so you can update your contacts to know who is texting" at bounding box center [231, 330] width 405 height 16
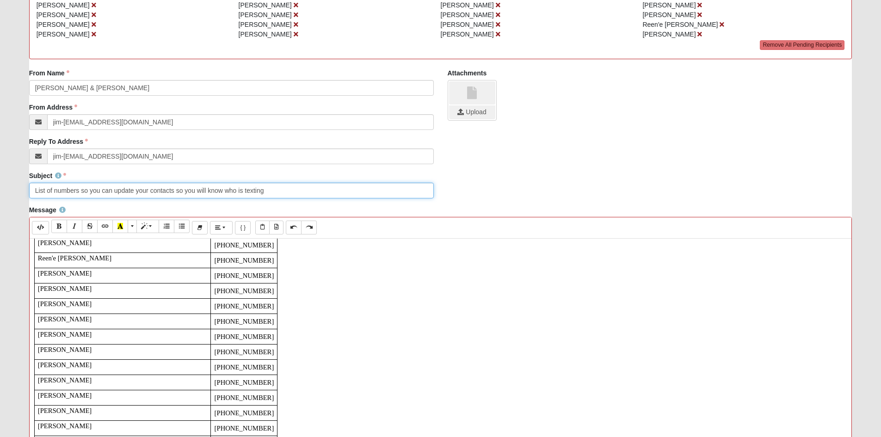
scroll to position [186, 0]
type input "List of numbers so you can update your contacts so you will know who is texting"
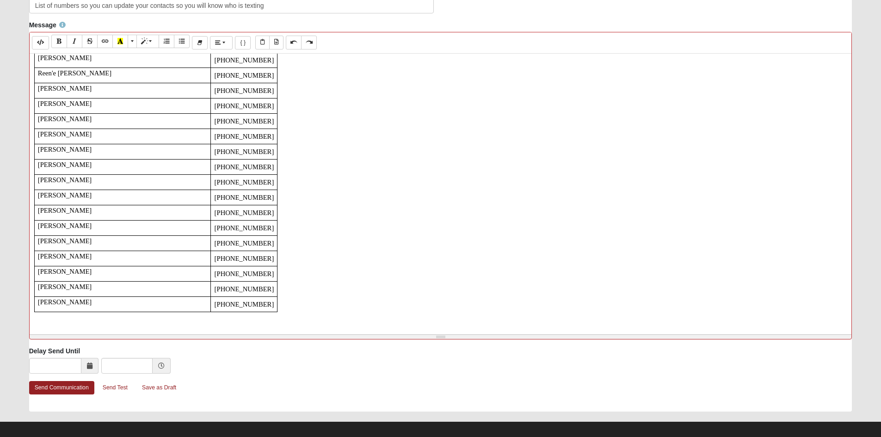
scroll to position [370, 0]
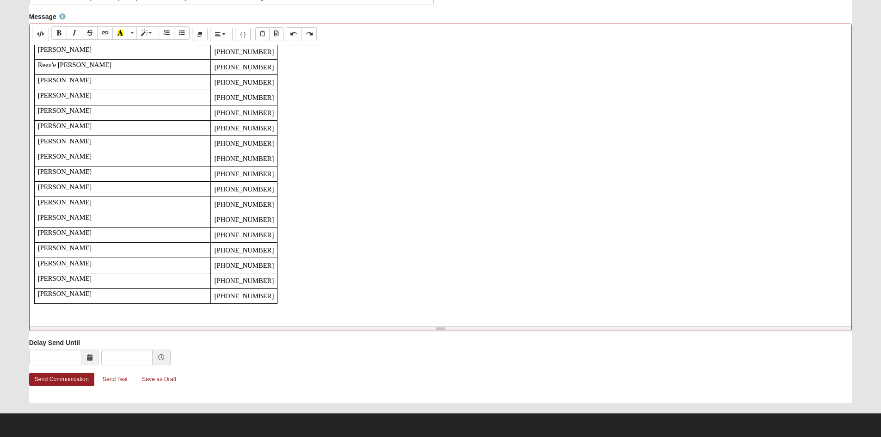
click at [90, 355] on icon at bounding box center [90, 357] width 6 height 6
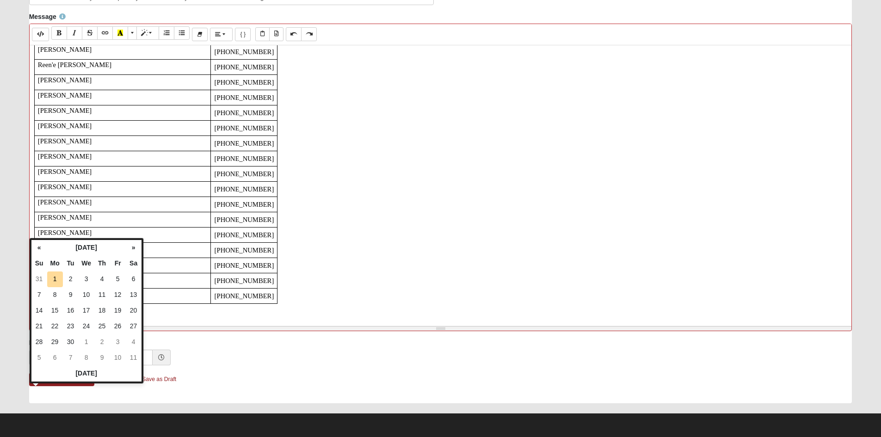
click at [90, 355] on icon at bounding box center [90, 357] width 6 height 6
click at [337, 377] on div "Send Communication Send Test Save as Draft" at bounding box center [440, 387] width 823 height 31
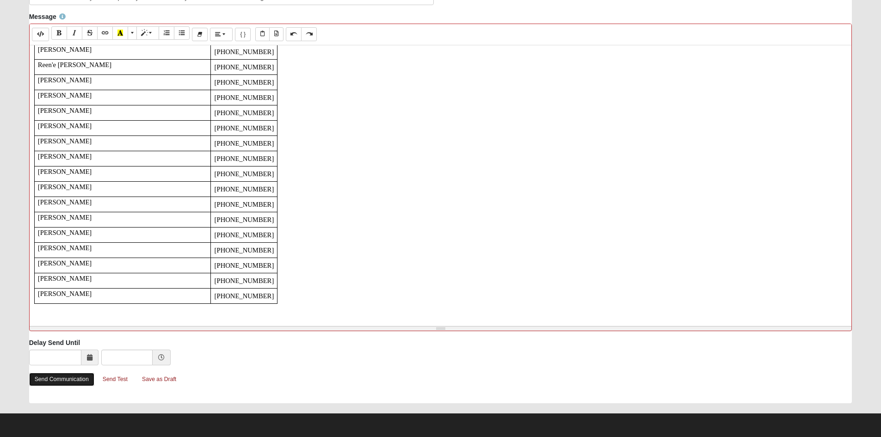
click at [75, 377] on link "Send Communication" at bounding box center [61, 379] width 65 height 13
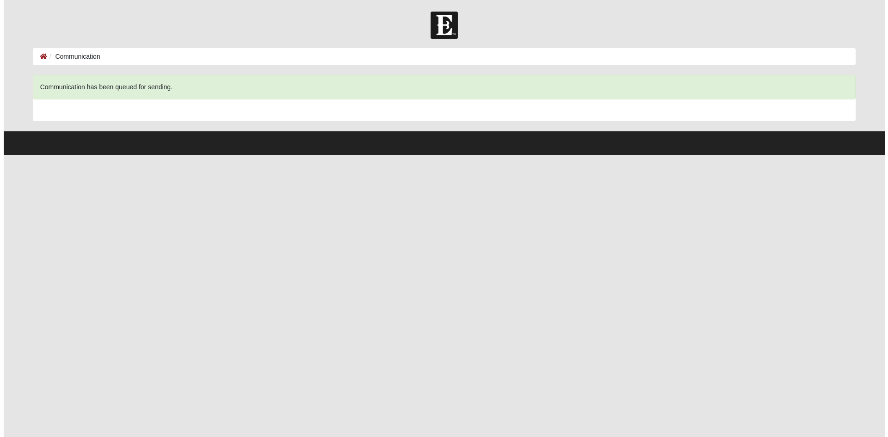
scroll to position [0, 0]
